Goal: Information Seeking & Learning: Find contact information

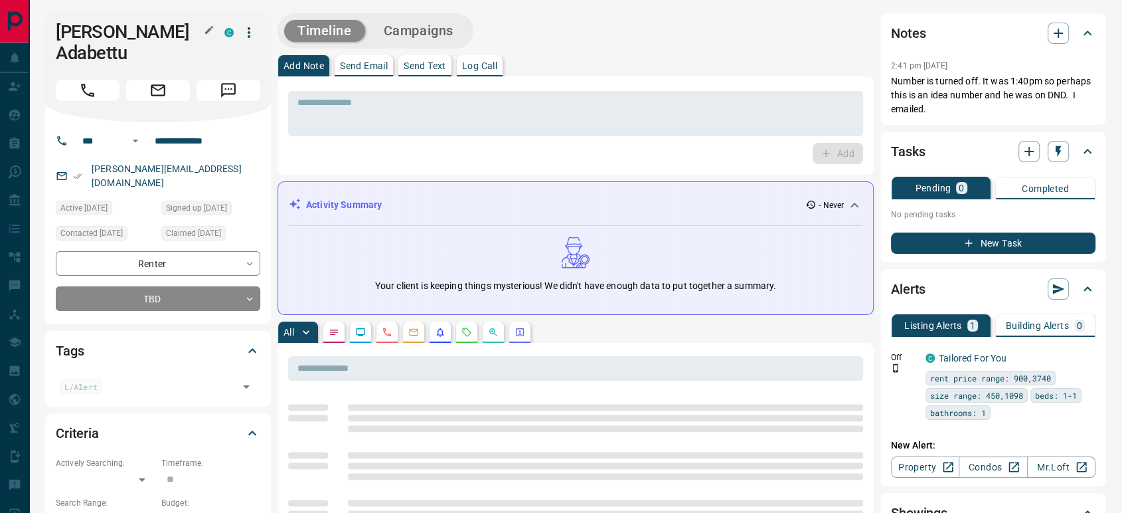
click at [213, 24] on button "button" at bounding box center [209, 29] width 17 height 17
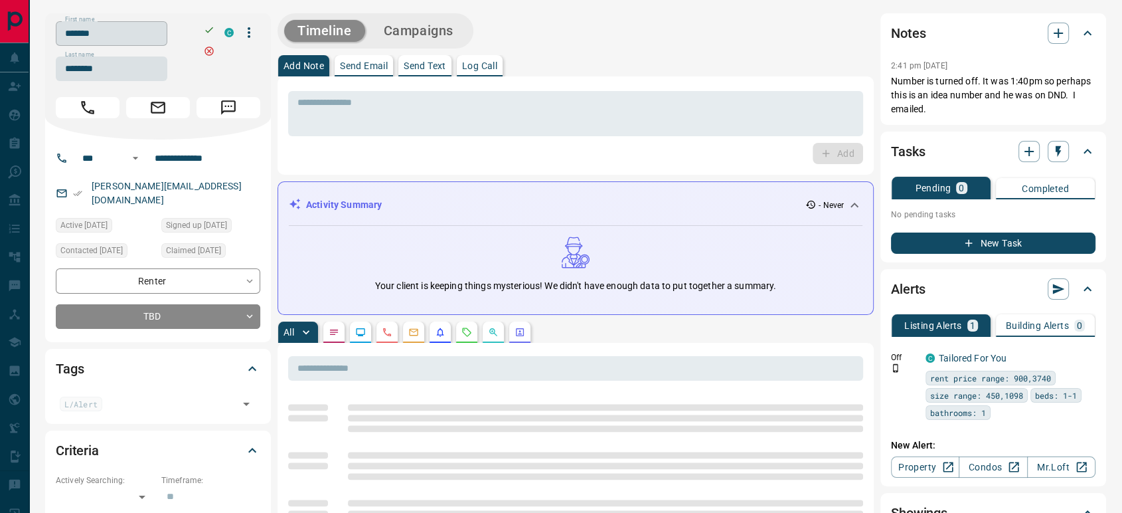
click at [167, 28] on input "*******" at bounding box center [112, 33] width 112 height 25
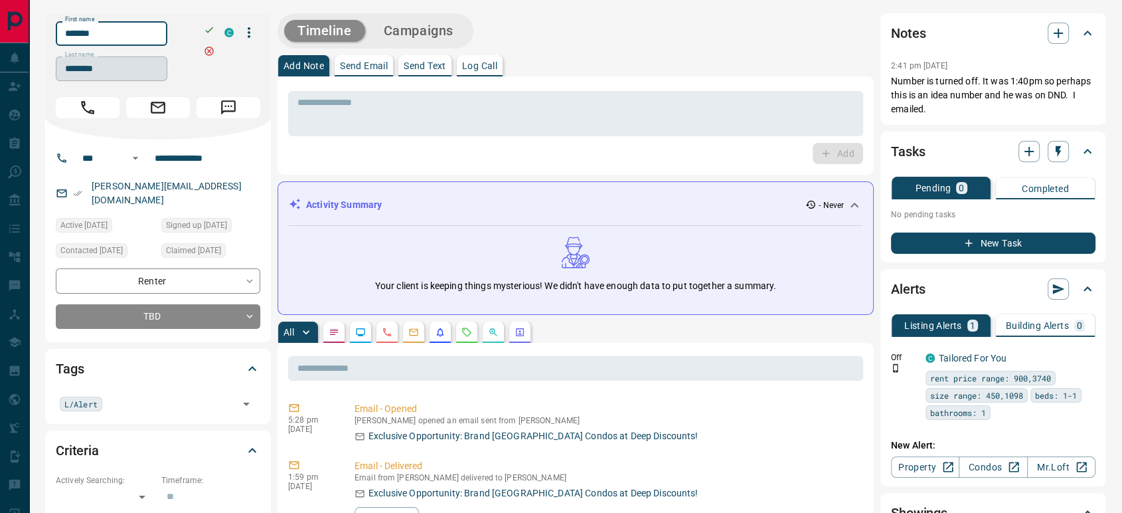
click at [104, 74] on input "********" at bounding box center [112, 68] width 112 height 25
click at [210, 157] on input "**********" at bounding box center [201, 157] width 104 height 21
copy link "[PERSON_NAME][EMAIL_ADDRESS][DOMAIN_NAME]"
drag, startPoint x: 222, startPoint y: 185, endPoint x: 76, endPoint y: 189, distance: 146.2
click at [76, 189] on div "[PERSON_NAME][EMAIL_ADDRESS][DOMAIN_NAME]" at bounding box center [158, 193] width 205 height 36
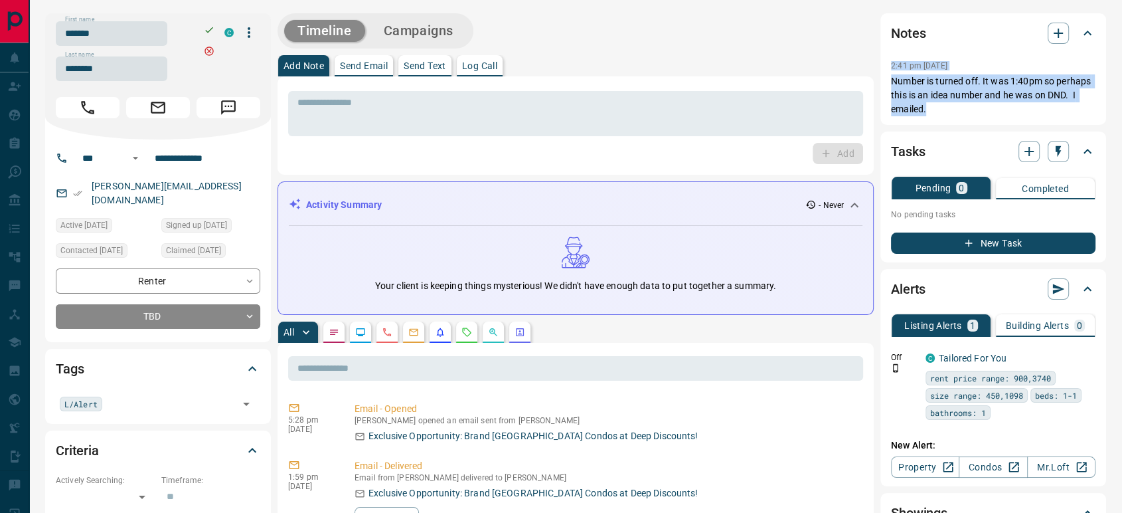
copy div "2:41 pm [DATE] Pin Number is turned off. It was 1:40pm so perhaps this is an id…"
drag, startPoint x: 944, startPoint y: 110, endPoint x: 881, endPoint y: 71, distance: 73.9
click at [881, 71] on div "Notes 2:41 pm [DATE] Number is turned off. It was 1:40pm so perhaps this is an …" at bounding box center [994, 69] width 226 height 112
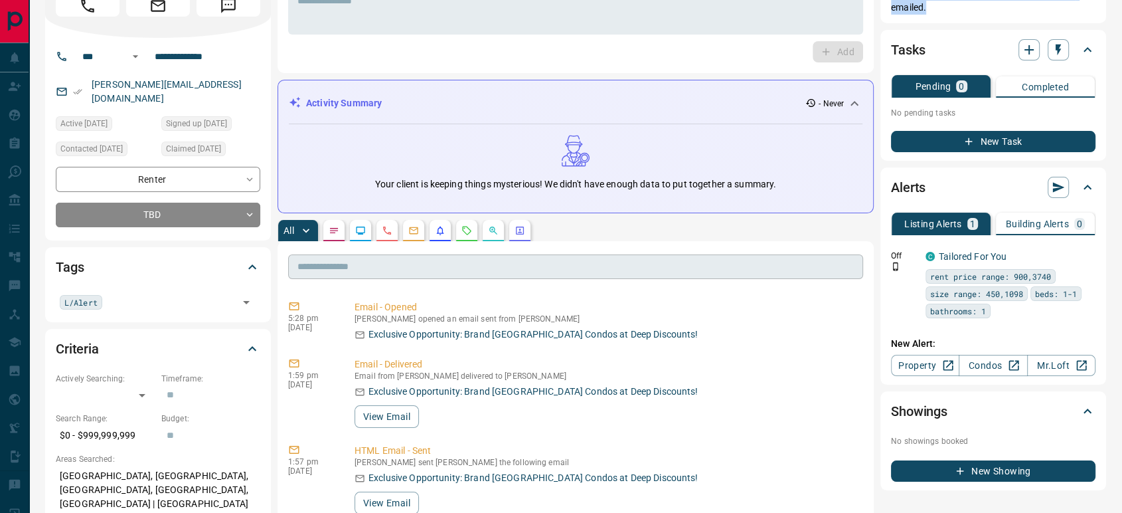
scroll to position [147, 0]
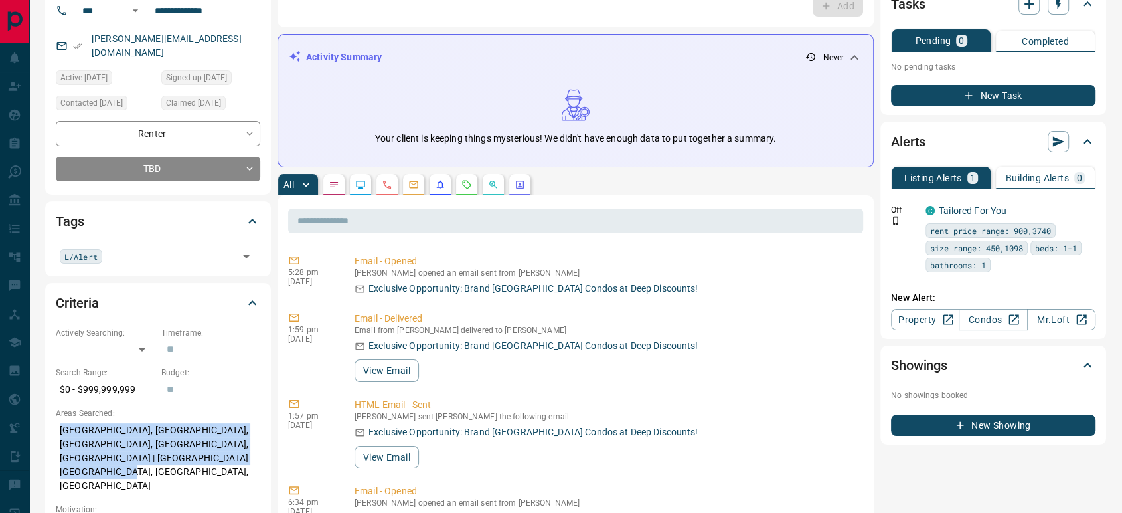
drag, startPoint x: 232, startPoint y: 440, endPoint x: 58, endPoint y: 410, distance: 177.3
click at [58, 419] on p "[GEOGRAPHIC_DATA], [GEOGRAPHIC_DATA], [GEOGRAPHIC_DATA], [GEOGRAPHIC_DATA], [GE…" at bounding box center [158, 458] width 205 height 78
copy p "[GEOGRAPHIC_DATA], [GEOGRAPHIC_DATA], [GEOGRAPHIC_DATA], [GEOGRAPHIC_DATA], [GE…"
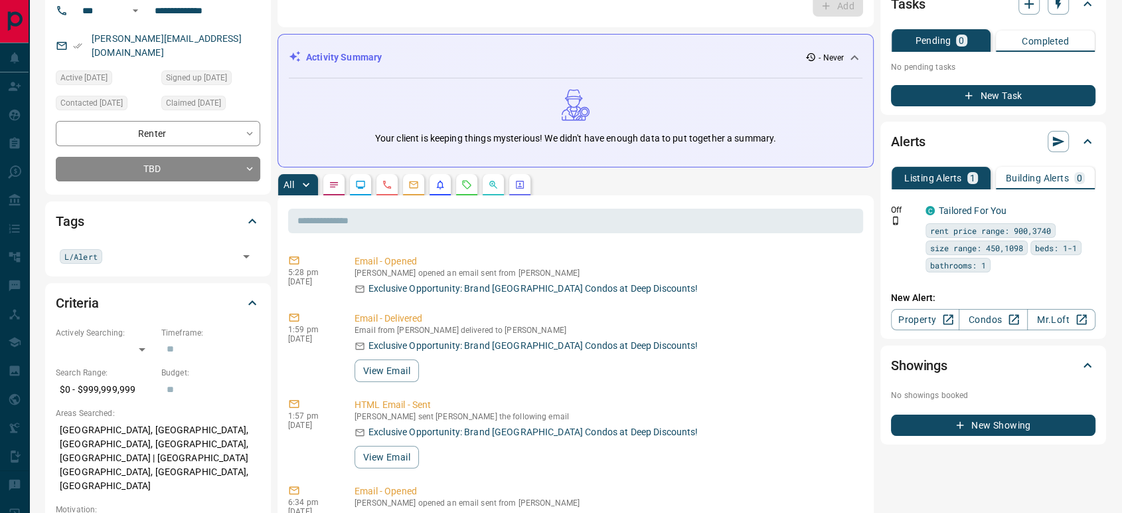
click at [388, 179] on button "button" at bounding box center [387, 184] width 21 height 21
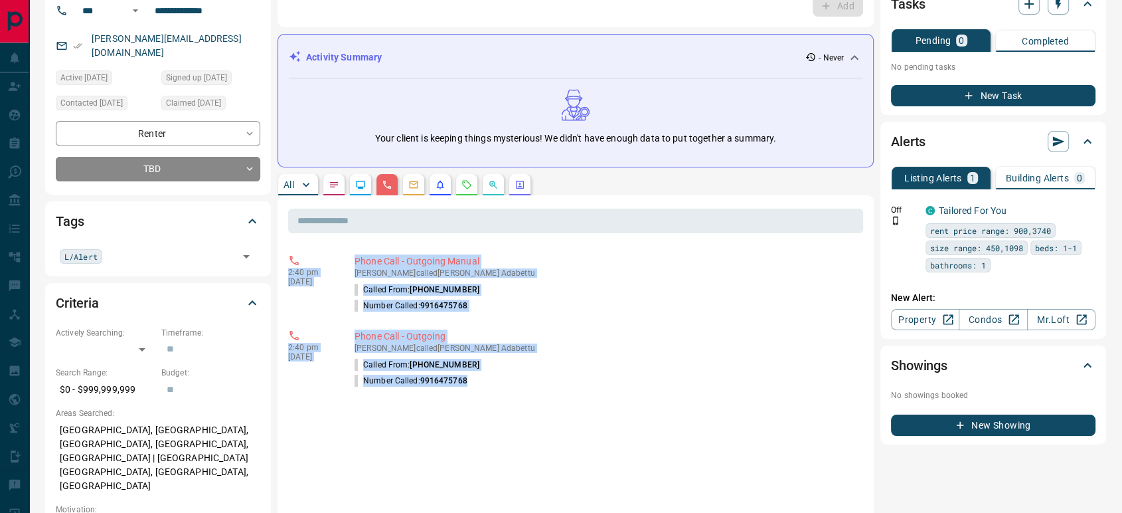
copy div "2:40 pm [DATE] Phone Call - Outgoing Manual [PERSON_NAME] called [PERSON_NAME] …"
drag, startPoint x: 468, startPoint y: 383, endPoint x: 284, endPoint y: 271, distance: 215.5
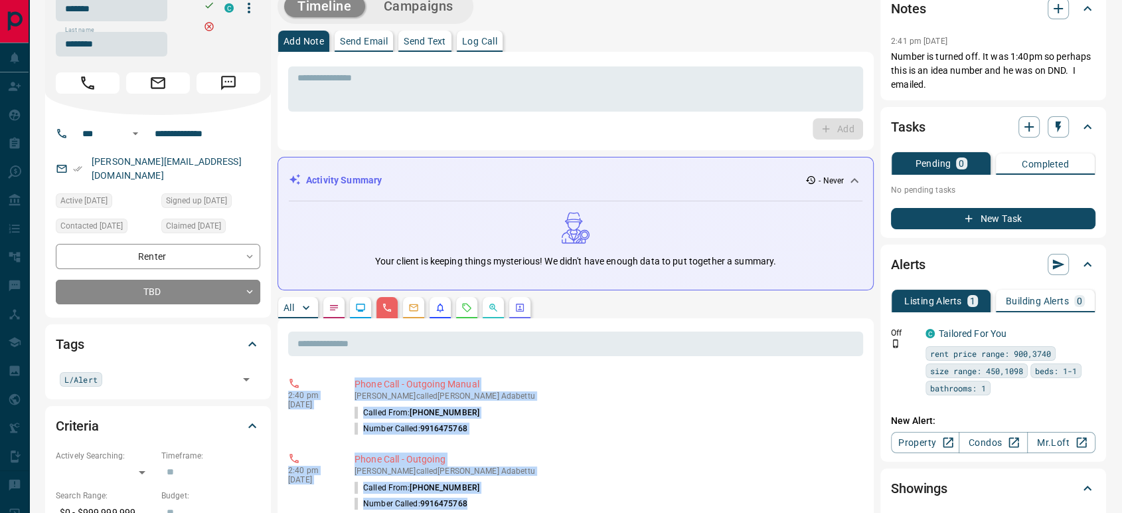
scroll to position [0, 0]
